Goal: Task Accomplishment & Management: Use online tool/utility

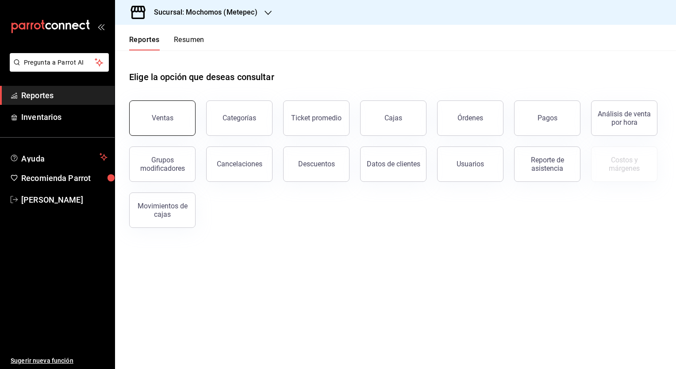
click at [163, 126] on button "Ventas" at bounding box center [162, 117] width 66 height 35
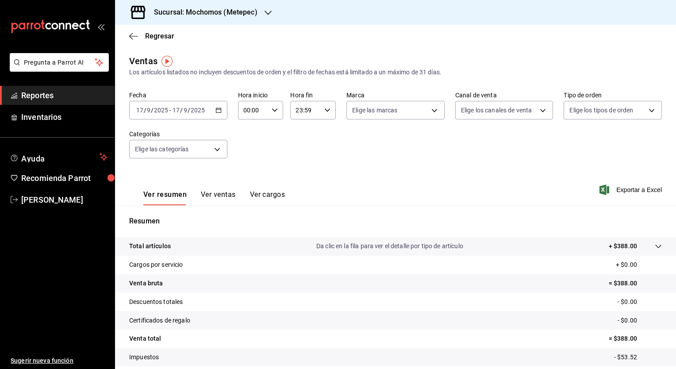
click at [216, 107] on \(Stroke\) "button" at bounding box center [216, 107] width 0 height 0
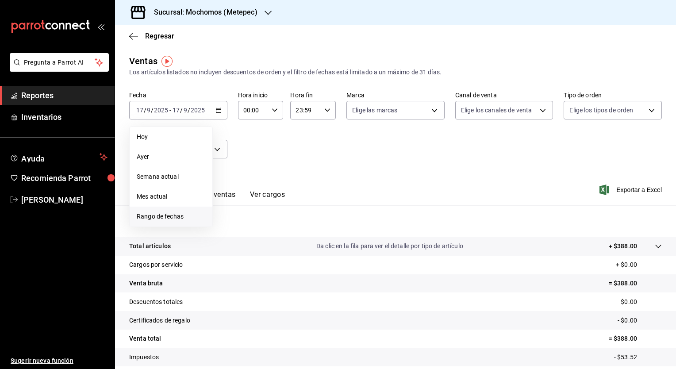
click at [180, 216] on span "Rango de fechas" at bounding box center [171, 216] width 69 height 9
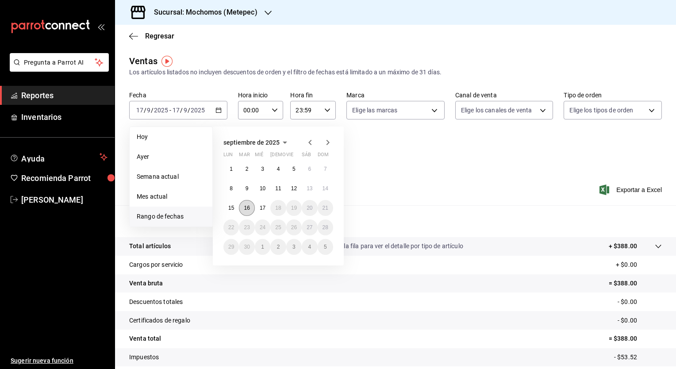
click at [244, 208] on abbr "16" at bounding box center [247, 208] width 6 height 6
click at [260, 209] on abbr "17" at bounding box center [263, 208] width 6 height 6
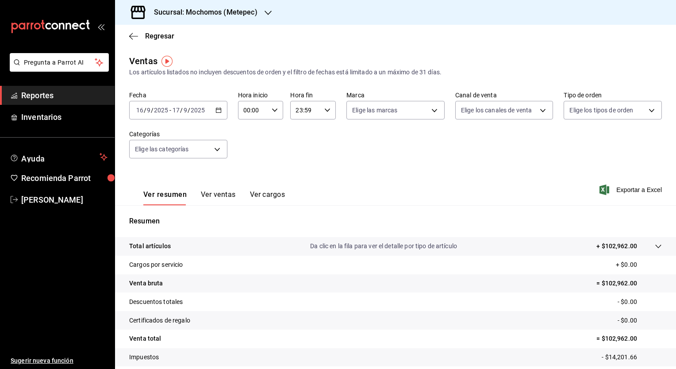
click at [263, 17] on div "Sucursal: Mochomos (Metepec)" at bounding box center [198, 12] width 153 height 25
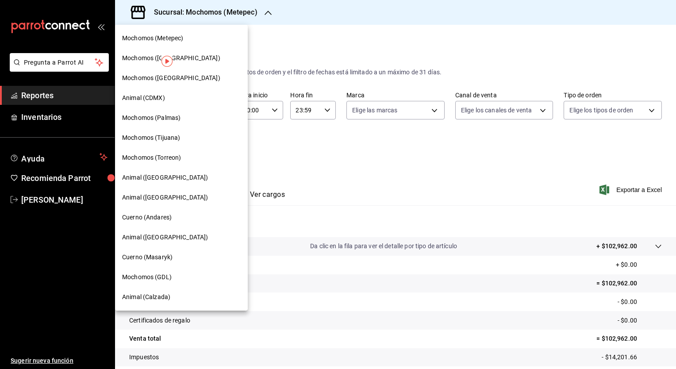
click at [173, 138] on span "Mochomos (Tijuana)" at bounding box center [151, 137] width 58 height 9
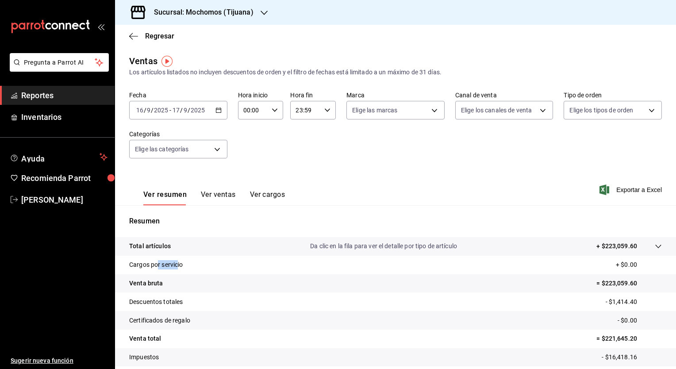
drag, startPoint x: 157, startPoint y: 264, endPoint x: 177, endPoint y: 268, distance: 20.4
click at [177, 268] on p "Cargos por servicio" at bounding box center [156, 264] width 54 height 9
click at [639, 191] on span "Exportar a Excel" at bounding box center [631, 189] width 61 height 11
click at [48, 92] on span "Reportes" at bounding box center [64, 95] width 86 height 12
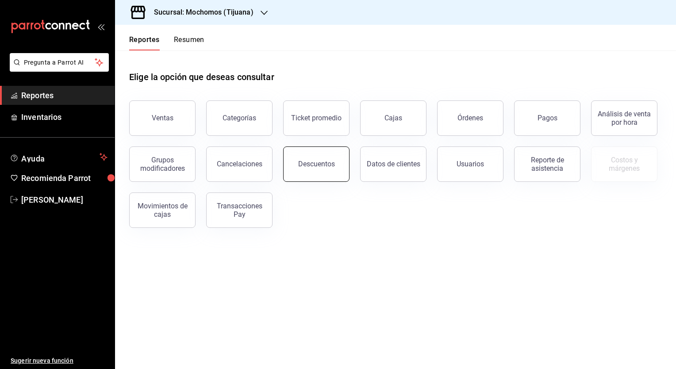
click at [318, 159] on button "Descuentos" at bounding box center [316, 163] width 66 height 35
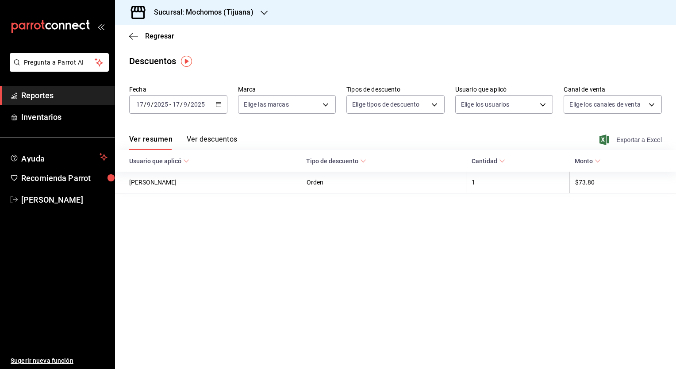
click at [626, 138] on span "Exportar a Excel" at bounding box center [631, 139] width 61 height 11
click at [267, 132] on div "Ver resumen Ver descuentos Exportar a Excel" at bounding box center [395, 137] width 561 height 26
click at [217, 104] on icon "button" at bounding box center [218, 104] width 6 height 6
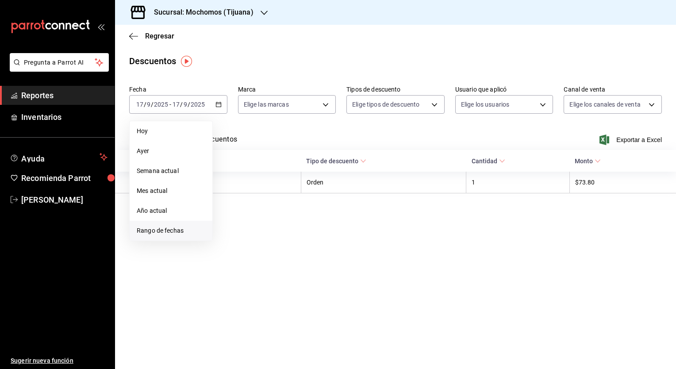
click at [180, 229] on span "Rango de fechas" at bounding box center [171, 230] width 69 height 9
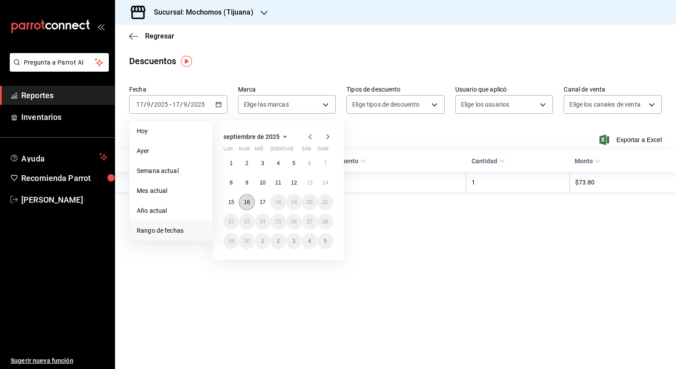
click at [242, 199] on button "16" at bounding box center [246, 202] width 15 height 16
click at [260, 200] on abbr "17" at bounding box center [263, 202] width 6 height 6
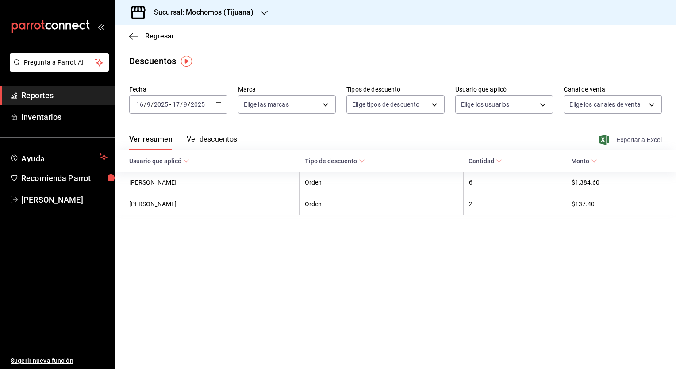
click at [623, 142] on span "Exportar a Excel" at bounding box center [631, 139] width 61 height 11
